Goal: Information Seeking & Learning: Learn about a topic

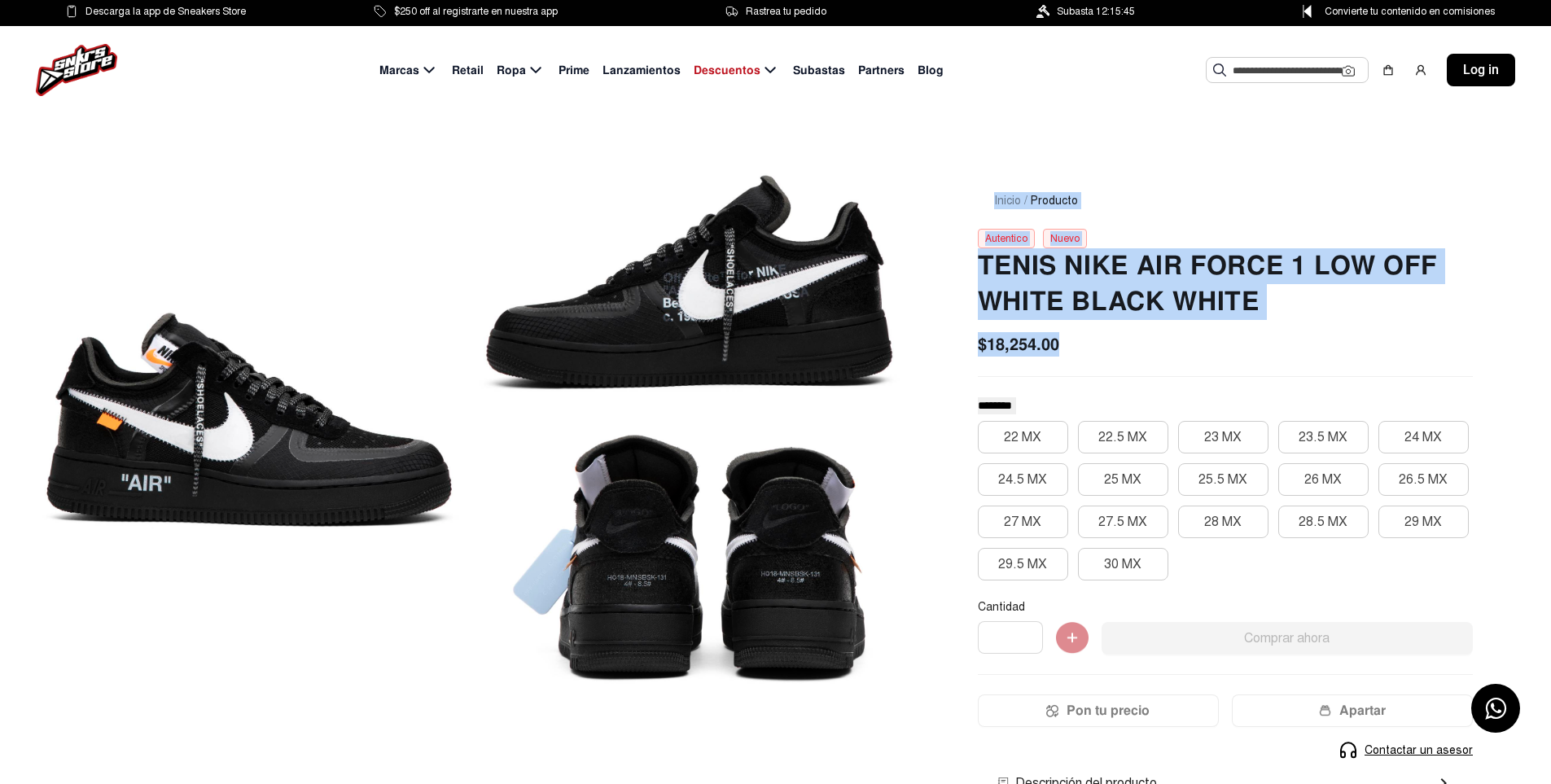
drag, startPoint x: 1089, startPoint y: 345, endPoint x: 899, endPoint y: 352, distance: 190.1
click at [899, 352] on div "Inicio / Producto Autentico Nuevo Tenis Nike Air Force 1 Low Off [PERSON_NAME] …" at bounding box center [776, 552] width 1551 height 876
click at [1112, 347] on div "$18,254.00" at bounding box center [1225, 344] width 495 height 25
drag, startPoint x: 1092, startPoint y: 352, endPoint x: 951, endPoint y: 264, distance: 166.2
click at [951, 264] on div "Inicio / Producto Autentico Nuevo Tenis Nike Air Force 1 Low Off [PERSON_NAME] …" at bounding box center [1225, 571] width 573 height 837
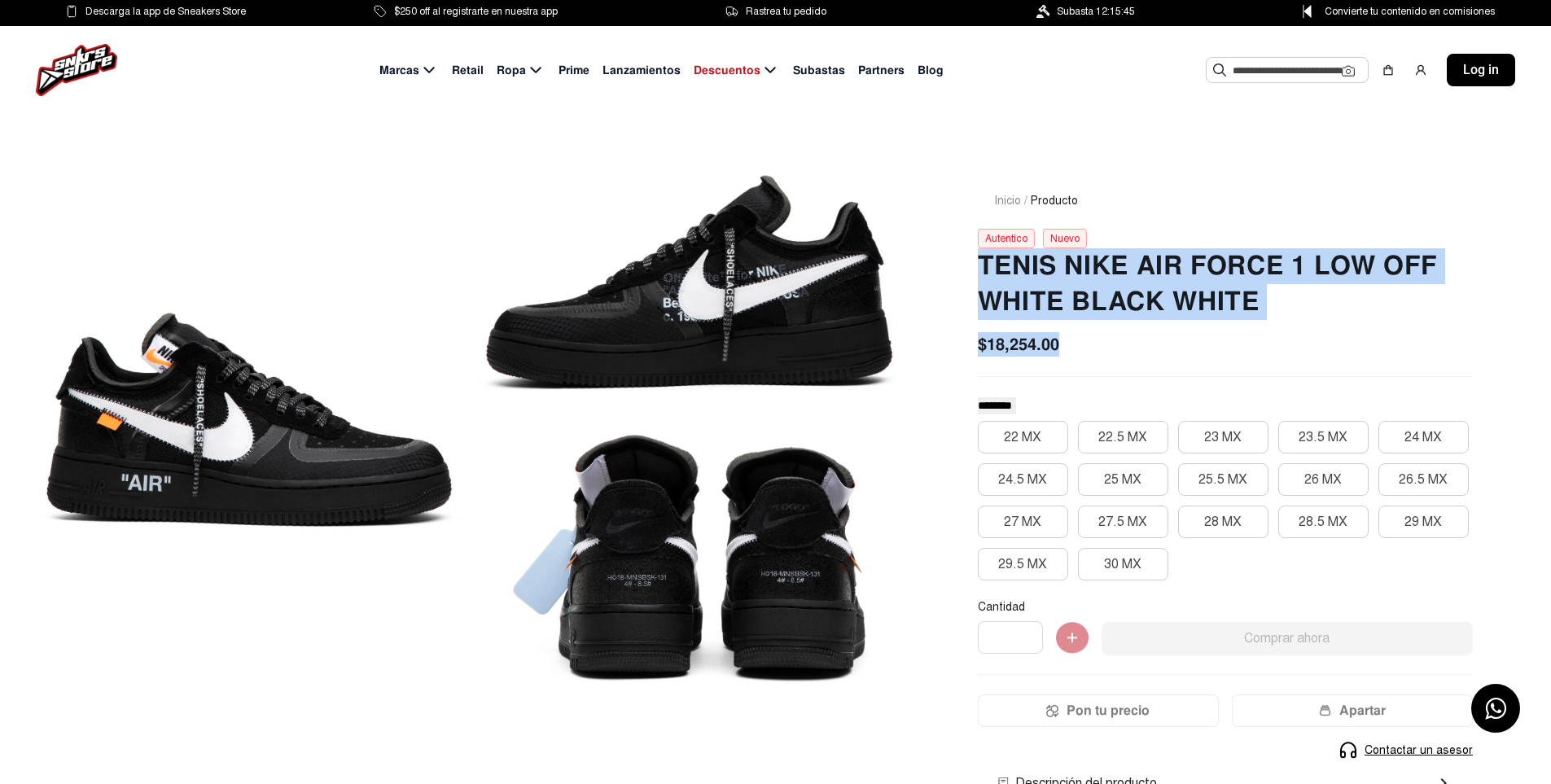
click at [982, 267] on h2 "Tenis Nike Air Force 1 Low Off White Black White" at bounding box center [1225, 284] width 495 height 71
drag, startPoint x: 981, startPoint y: 260, endPoint x: 1097, endPoint y: 363, distance: 155.1
click at [1097, 363] on div "Tenis Nike Air Force 1 Low Off [PERSON_NAME] Black [PERSON_NAME] $18,254.00 ***…" at bounding box center [1225, 609] width 495 height 723
drag, startPoint x: 1097, startPoint y: 345, endPoint x: 963, endPoint y: 255, distance: 161.4
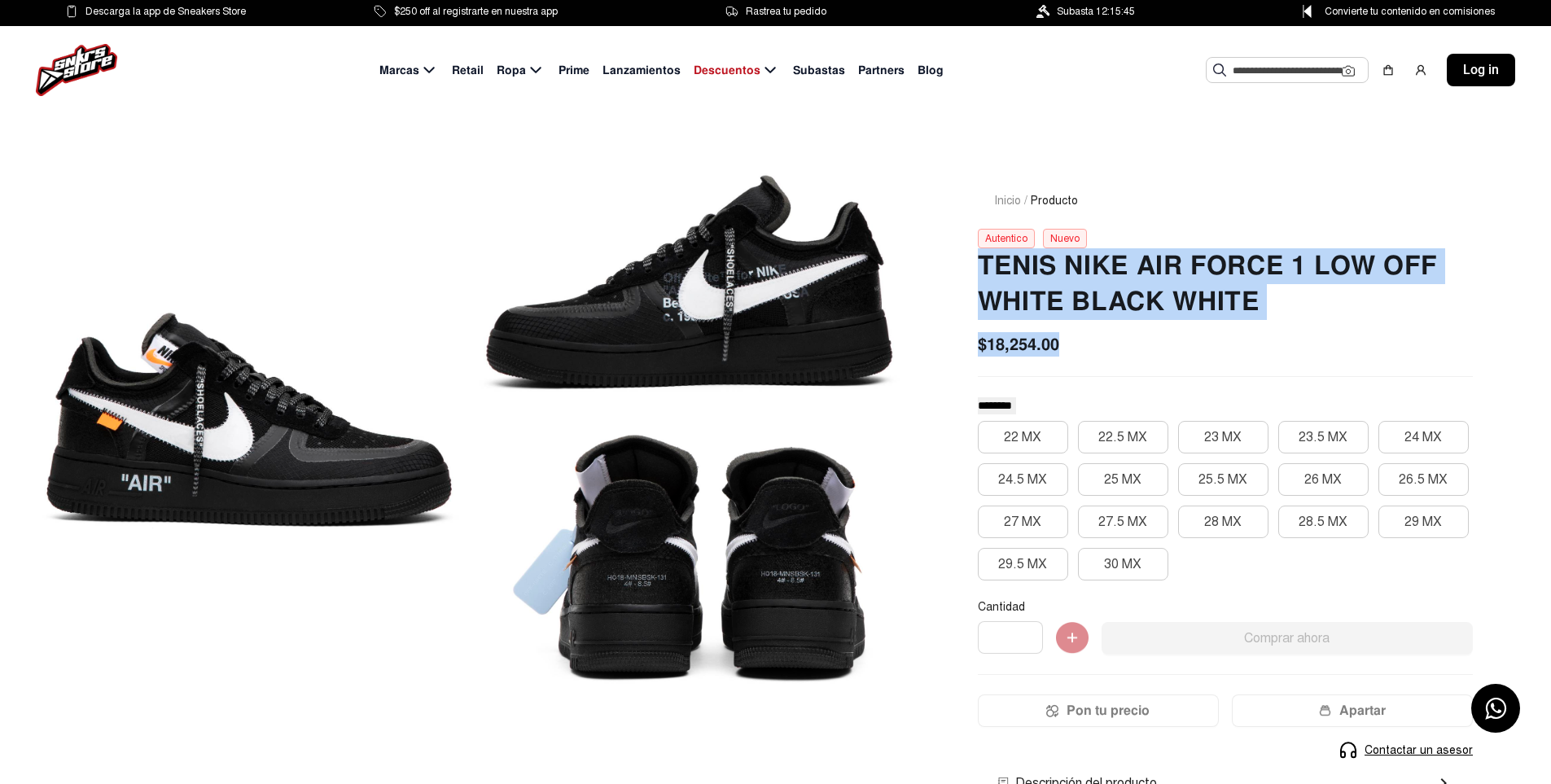
click at [963, 255] on div "Inicio / Producto Autentico Nuevo Tenis Nike Air Force 1 Low Off [PERSON_NAME] …" at bounding box center [1225, 571] width 573 height 837
click at [966, 258] on div "Inicio / Producto Autentico Nuevo Tenis Nike Air Force 1 Low Off [PERSON_NAME] …" at bounding box center [1225, 571] width 573 height 837
drag, startPoint x: 966, startPoint y: 258, endPoint x: 1094, endPoint y: 349, distance: 157.1
click at [1094, 349] on div "Inicio / Producto Autentico Nuevo Tenis Nike Air Force 1 Low Off [PERSON_NAME] …" at bounding box center [1225, 571] width 573 height 837
click at [1094, 349] on div "$18,254.00" at bounding box center [1225, 344] width 495 height 25
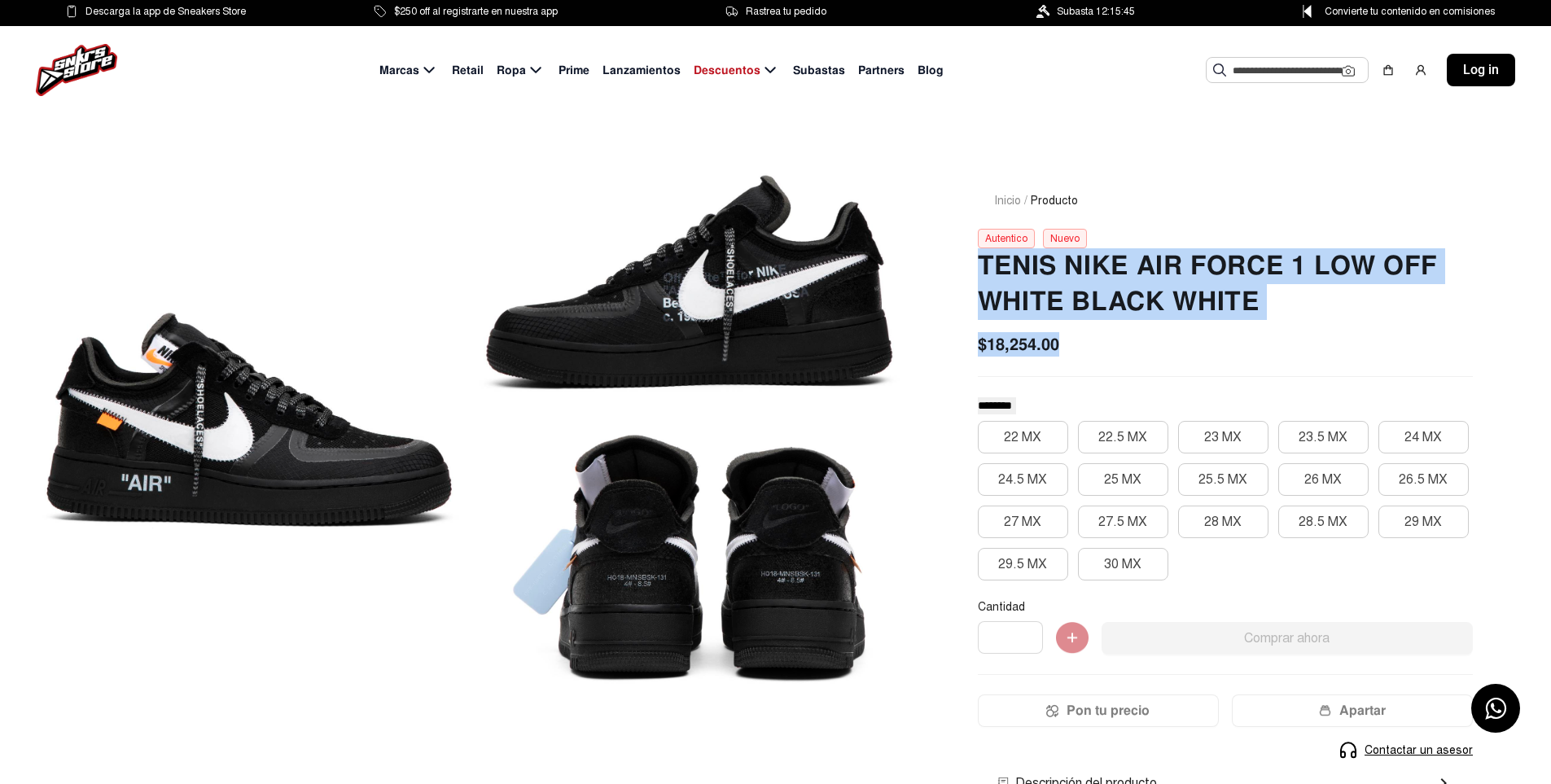
drag, startPoint x: 1097, startPoint y: 350, endPoint x: 980, endPoint y: 264, distance: 145.2
click at [980, 264] on div "Tenis Nike Air Force 1 Low Off [PERSON_NAME] Black [PERSON_NAME] $18,254.00 ***…" at bounding box center [1225, 609] width 495 height 723
click at [980, 264] on h2 "Tenis Nike Air Force 1 Low Off White Black White" at bounding box center [1225, 284] width 495 height 71
drag, startPoint x: 978, startPoint y: 262, endPoint x: 1109, endPoint y: 355, distance: 160.7
click at [1109, 355] on div "Tenis Nike Air Force 1 Low Off [PERSON_NAME] Black [PERSON_NAME] $18,254.00 ***…" at bounding box center [1225, 609] width 495 height 723
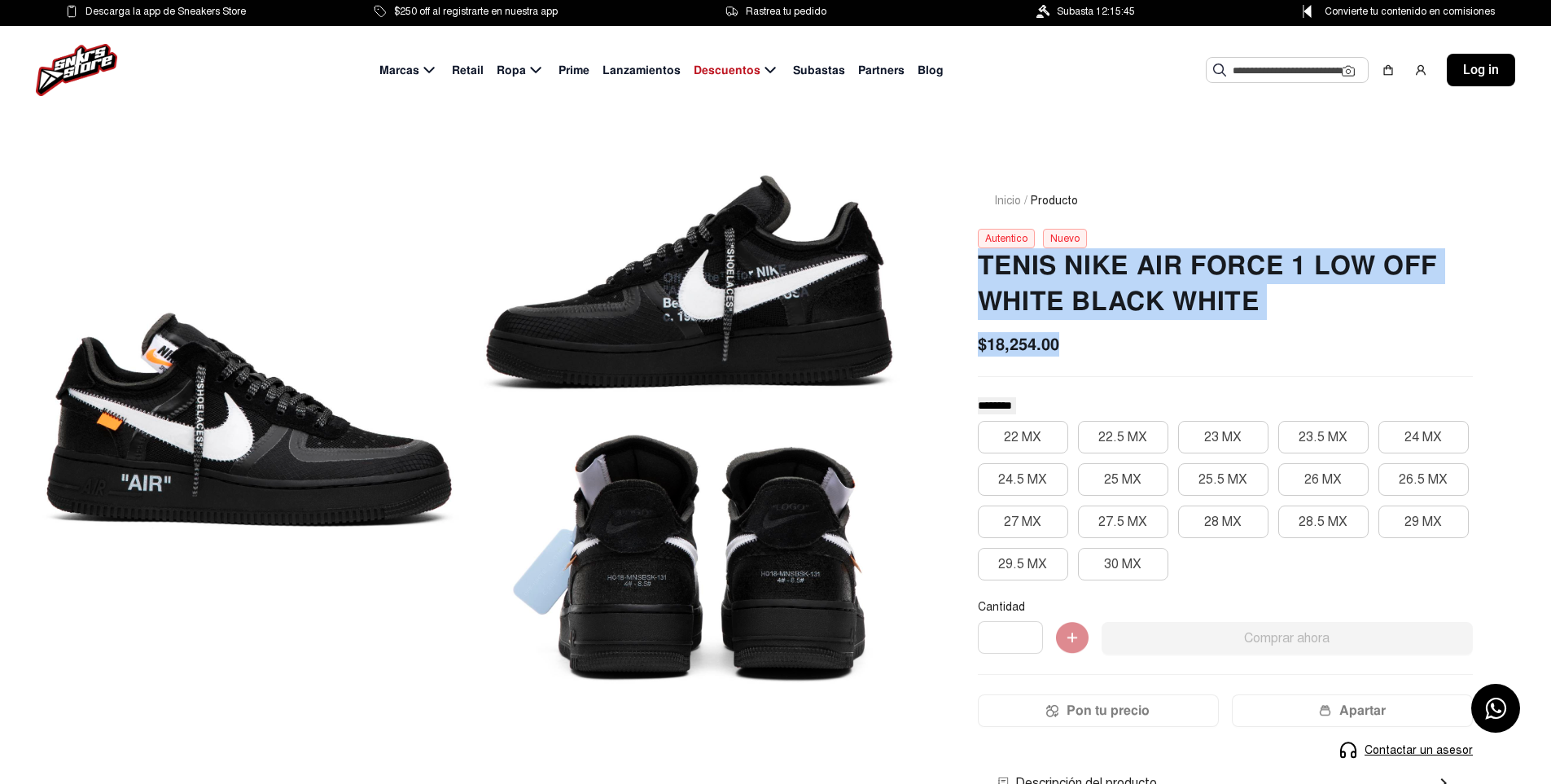
click at [1109, 355] on div "$18,254.00" at bounding box center [1225, 344] width 495 height 25
drag, startPoint x: 1134, startPoint y: 352, endPoint x: 961, endPoint y: 283, distance: 186.3
click at [936, 255] on div "Inicio / Producto Autentico Nuevo Tenis Nike Air Force 1 Low Off [PERSON_NAME] …" at bounding box center [776, 552] width 1551 height 876
click at [964, 285] on div "Inicio / Producto Autentico Nuevo Tenis Nike Air Force 1 Low Off [PERSON_NAME] …" at bounding box center [1225, 571] width 573 height 837
drag, startPoint x: 969, startPoint y: 269, endPoint x: 1082, endPoint y: 354, distance: 141.4
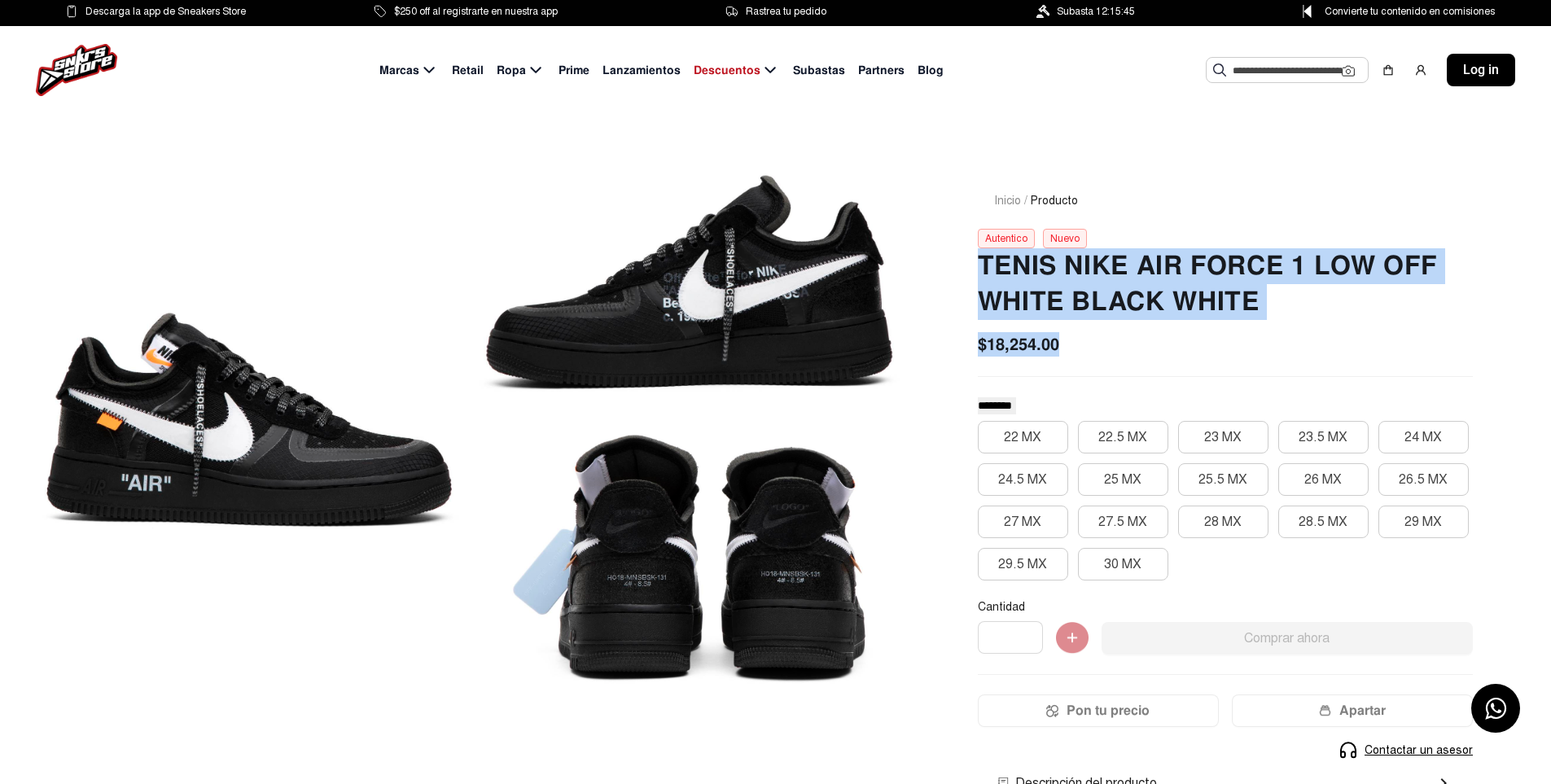
click at [1082, 354] on div "Inicio / Producto Autentico Nuevo Tenis Nike Air Force 1 Low Off [PERSON_NAME] …" at bounding box center [1225, 571] width 573 height 837
click at [1085, 352] on div "$18,254.00" at bounding box center [1225, 344] width 495 height 25
